Goal: Task Accomplishment & Management: Use online tool/utility

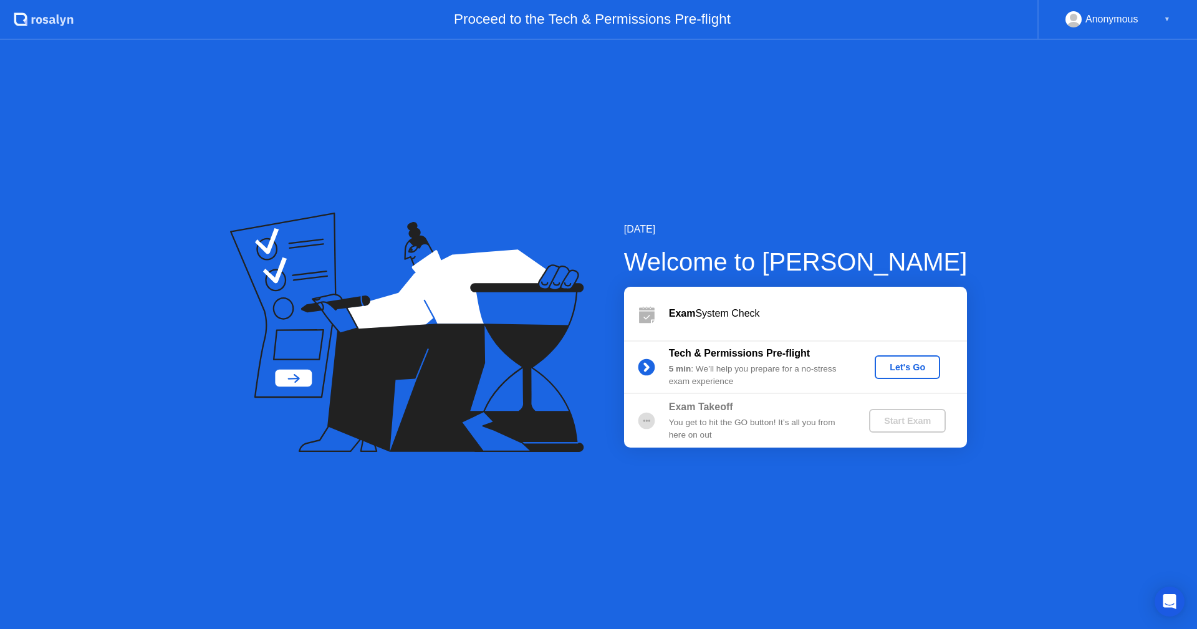
click at [889, 367] on div "Let's Go" at bounding box center [907, 367] width 55 height 10
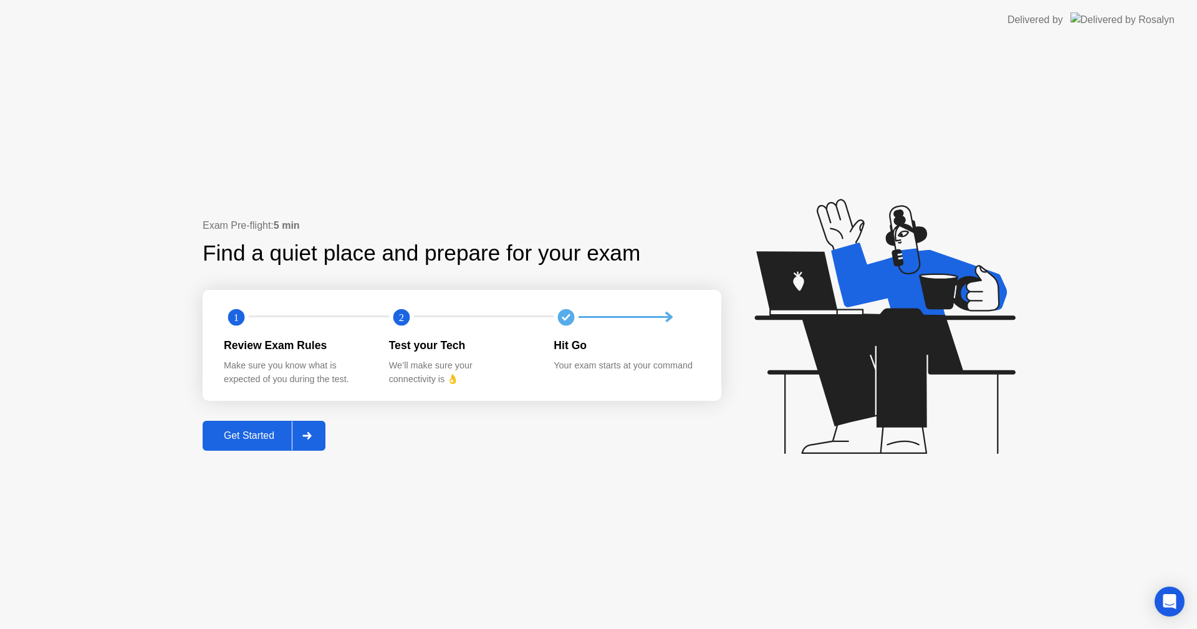
click at [224, 440] on div "Get Started" at bounding box center [248, 435] width 85 height 11
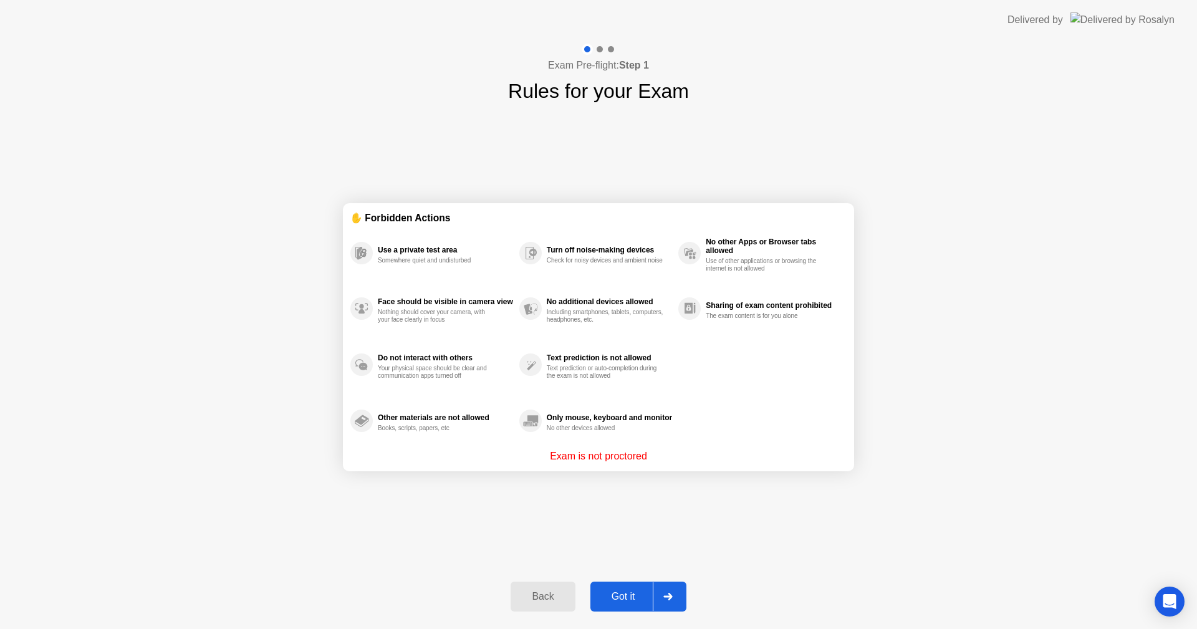
click at [631, 592] on div "Got it" at bounding box center [623, 596] width 59 height 11
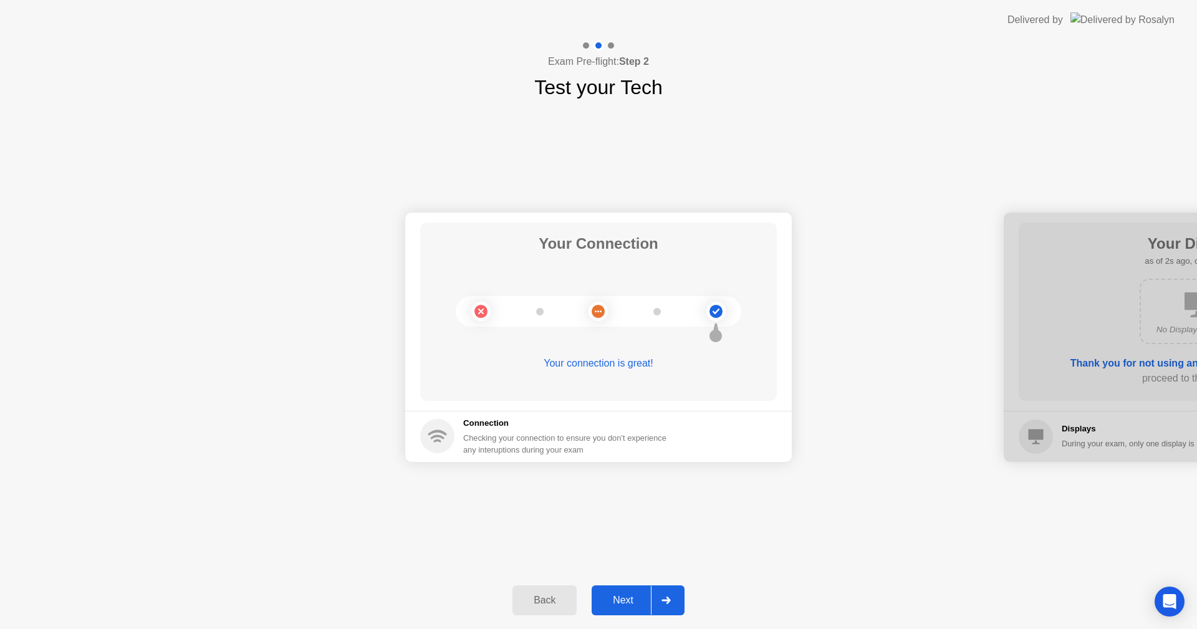
click at [628, 600] on div "Next" at bounding box center [622, 600] width 55 height 11
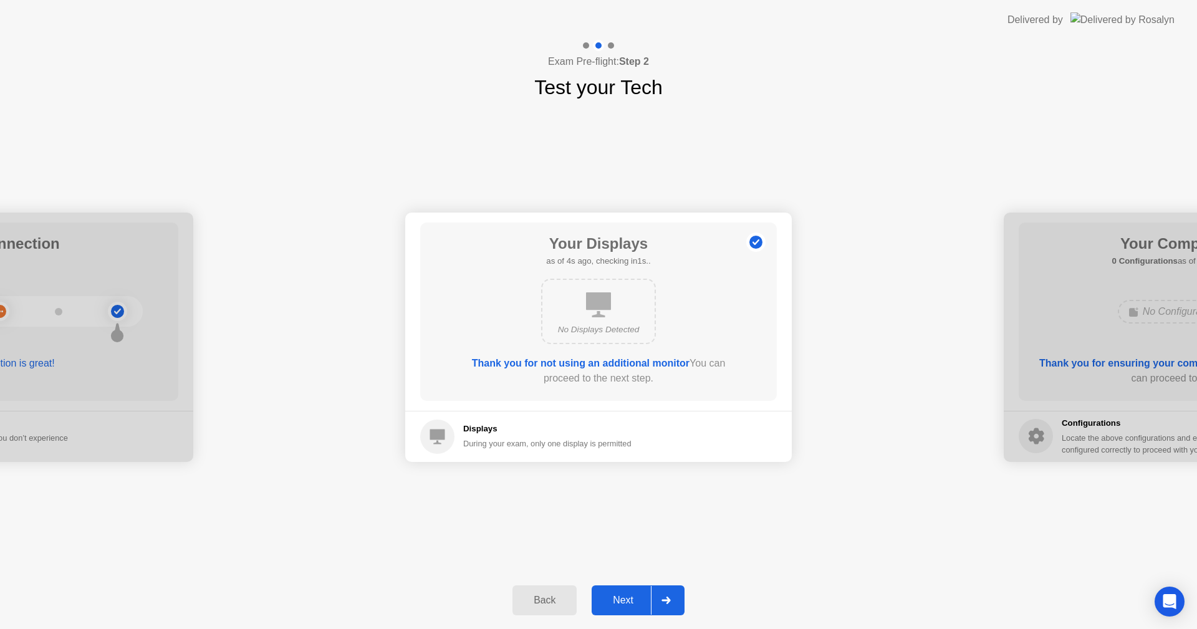
click at [628, 600] on div "Next" at bounding box center [622, 600] width 55 height 11
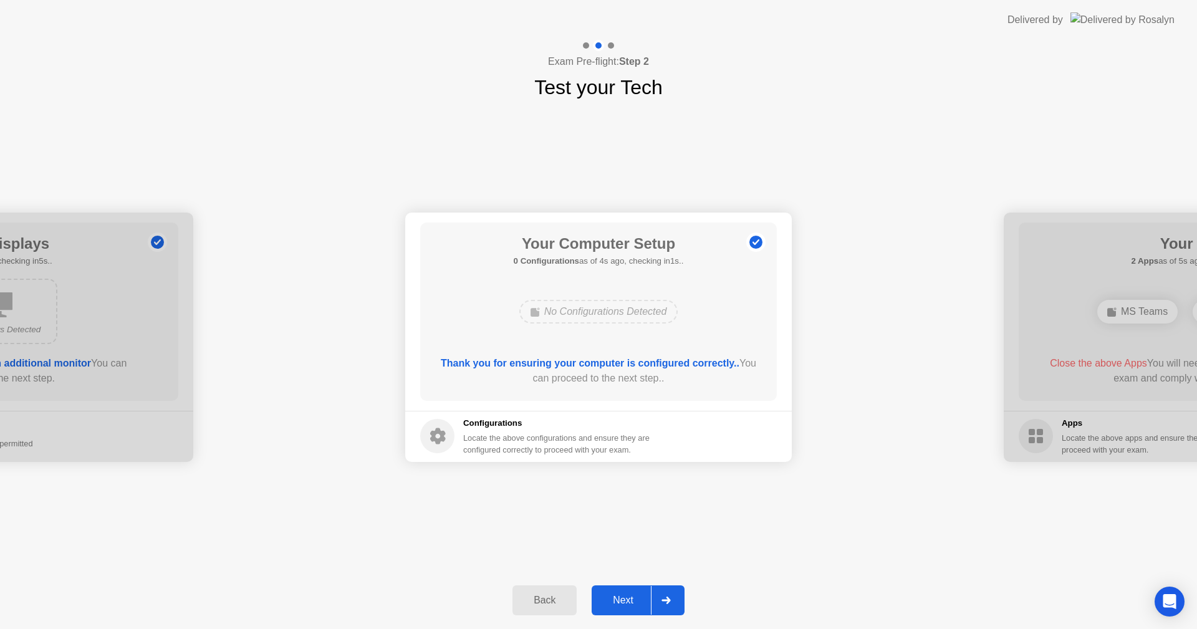
click at [628, 600] on div "Next" at bounding box center [622, 600] width 55 height 11
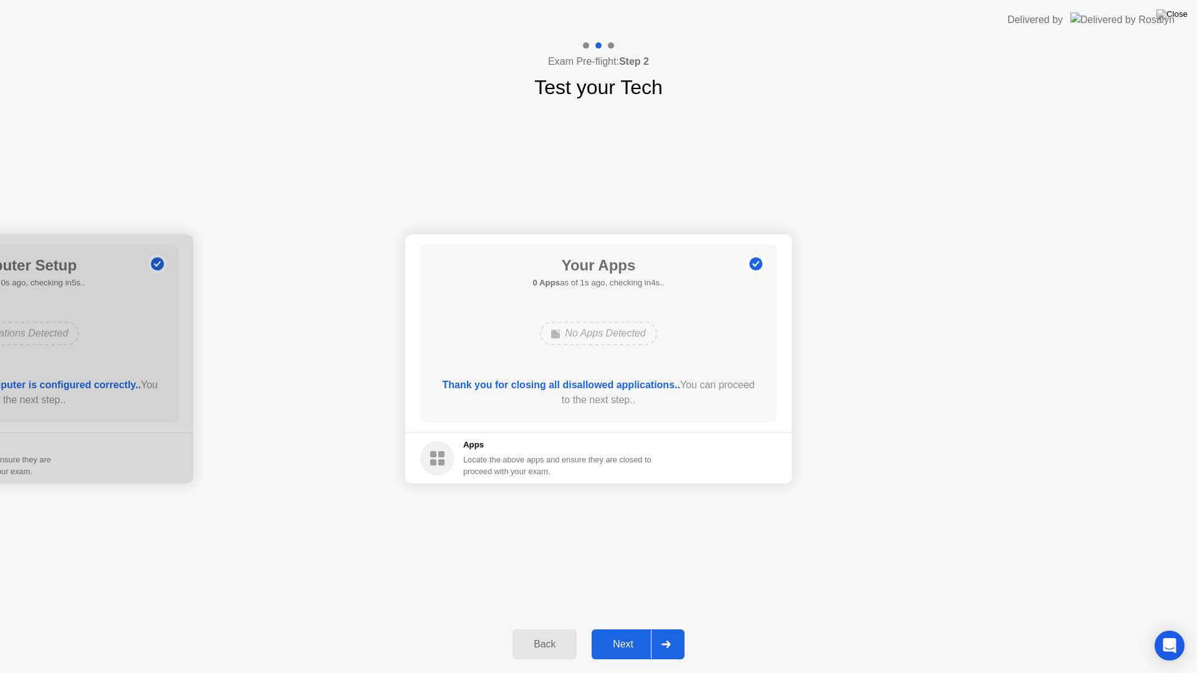
click at [605, 628] on div "Next" at bounding box center [622, 644] width 55 height 11
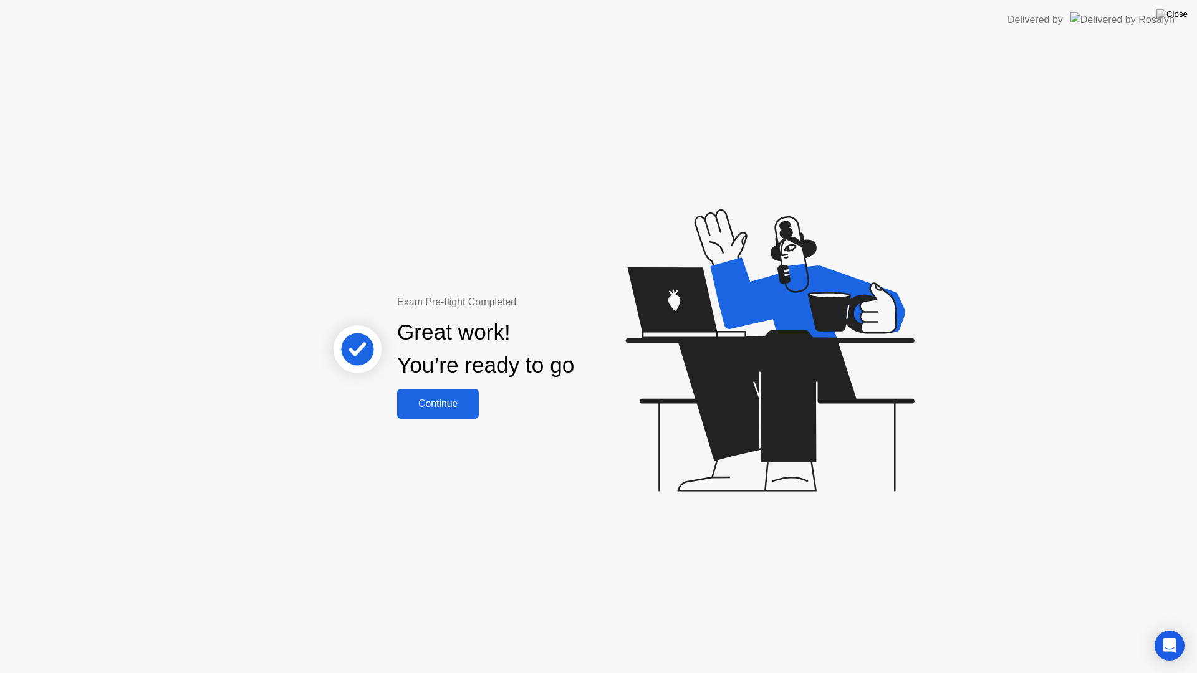
click at [444, 404] on div "Continue" at bounding box center [438, 403] width 74 height 11
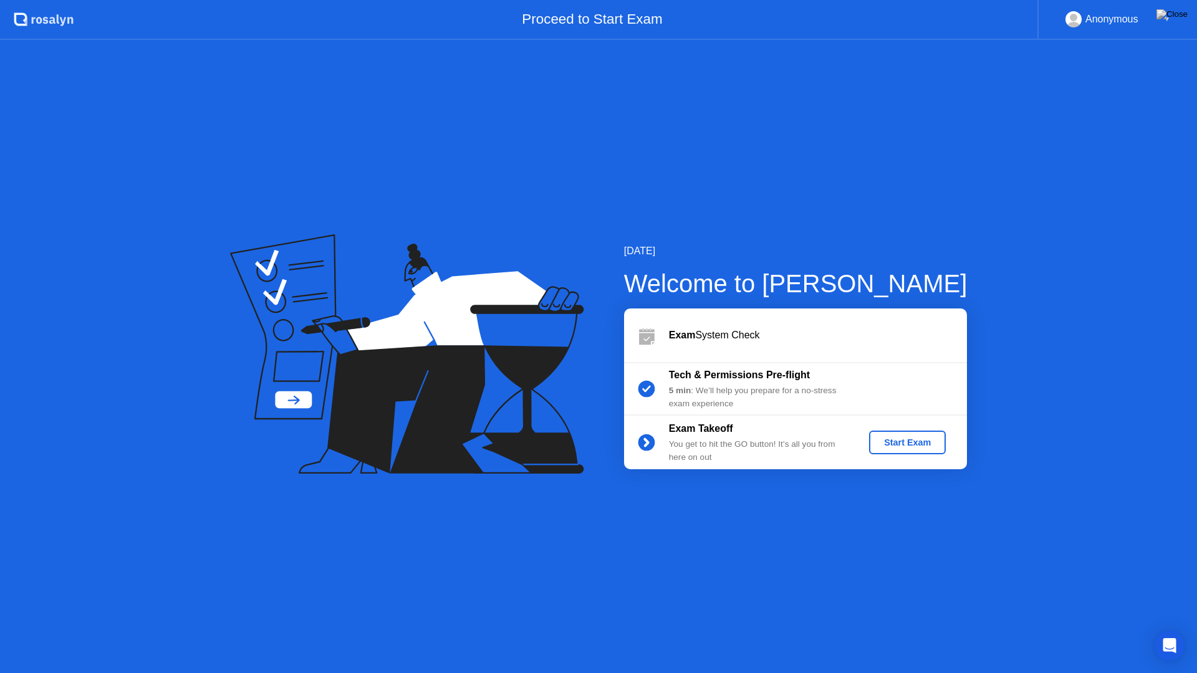
click at [886, 445] on div "Start Exam" at bounding box center [907, 443] width 67 height 10
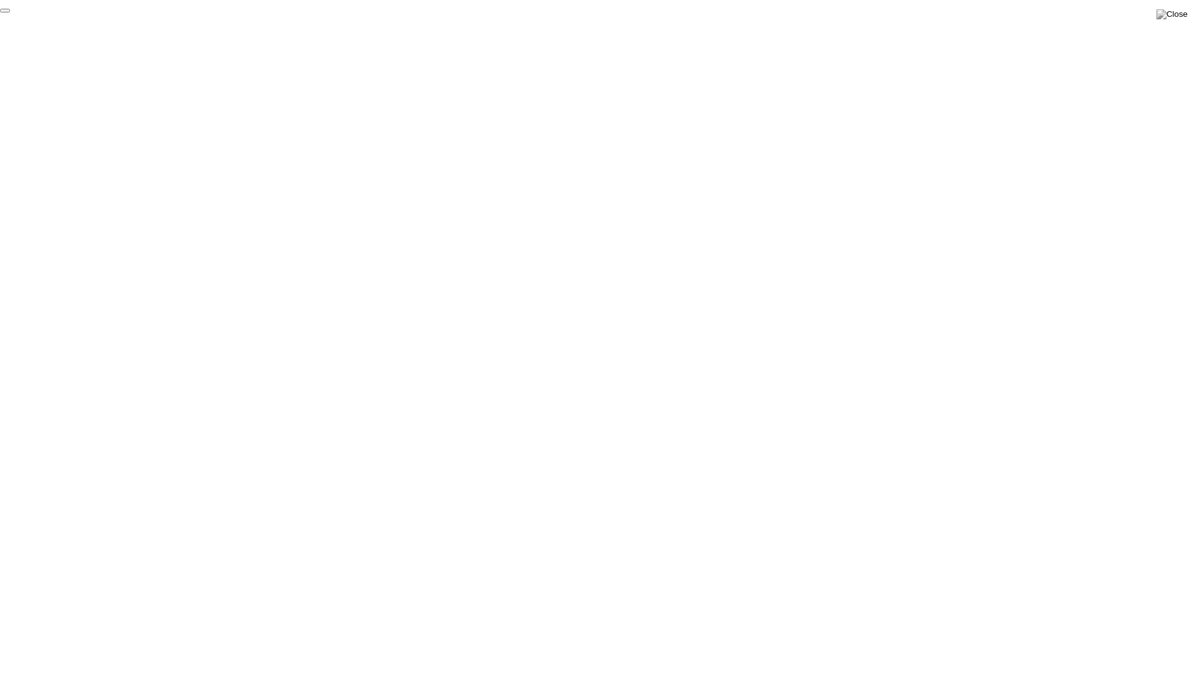
click div "End Proctoring Session"
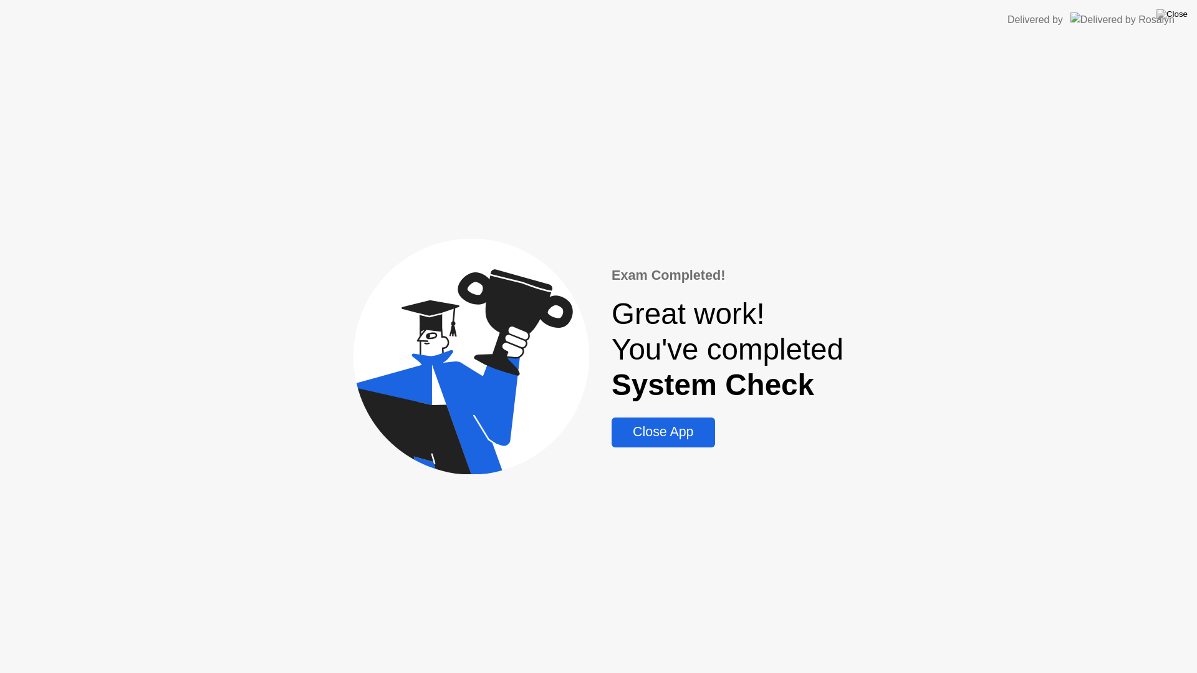
click at [697, 438] on div "Close App" at bounding box center [662, 433] width 95 height 16
